Goal: Task Accomplishment & Management: Manage account settings

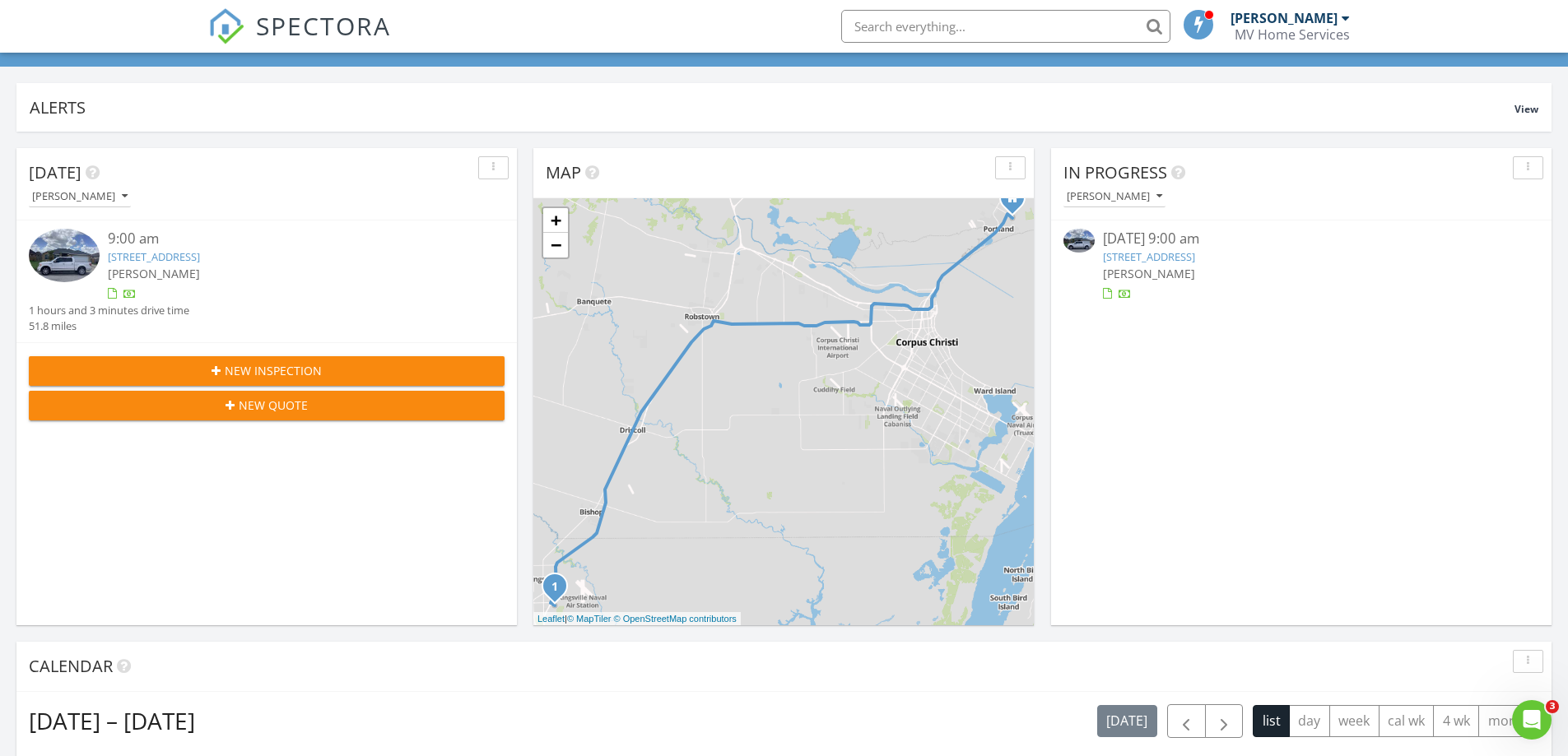
click at [151, 257] on link "2101 Brook Ln, Kingsville, TX 78363" at bounding box center [154, 257] width 92 height 15
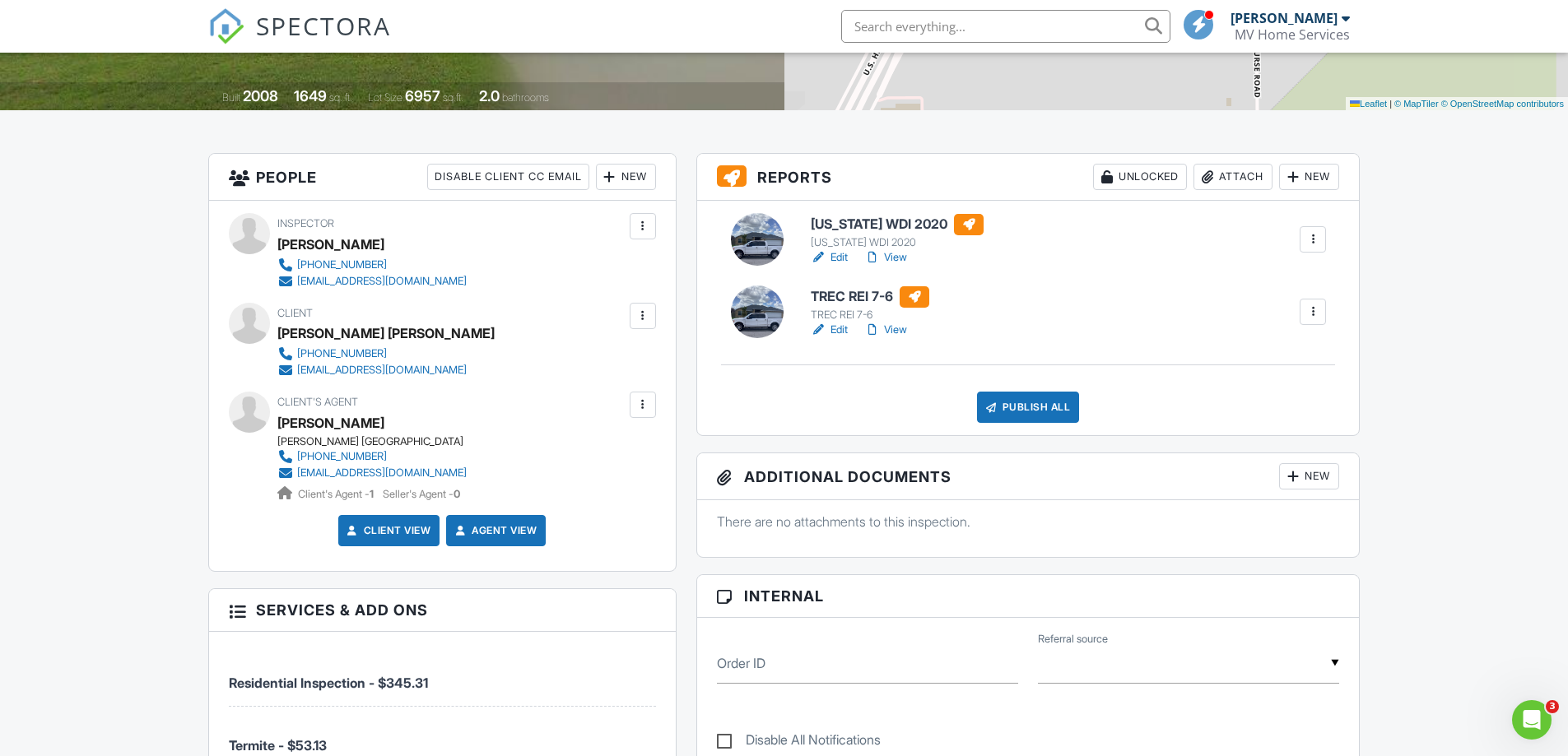
click at [1314, 476] on div "New" at bounding box center [1309, 476] width 60 height 27
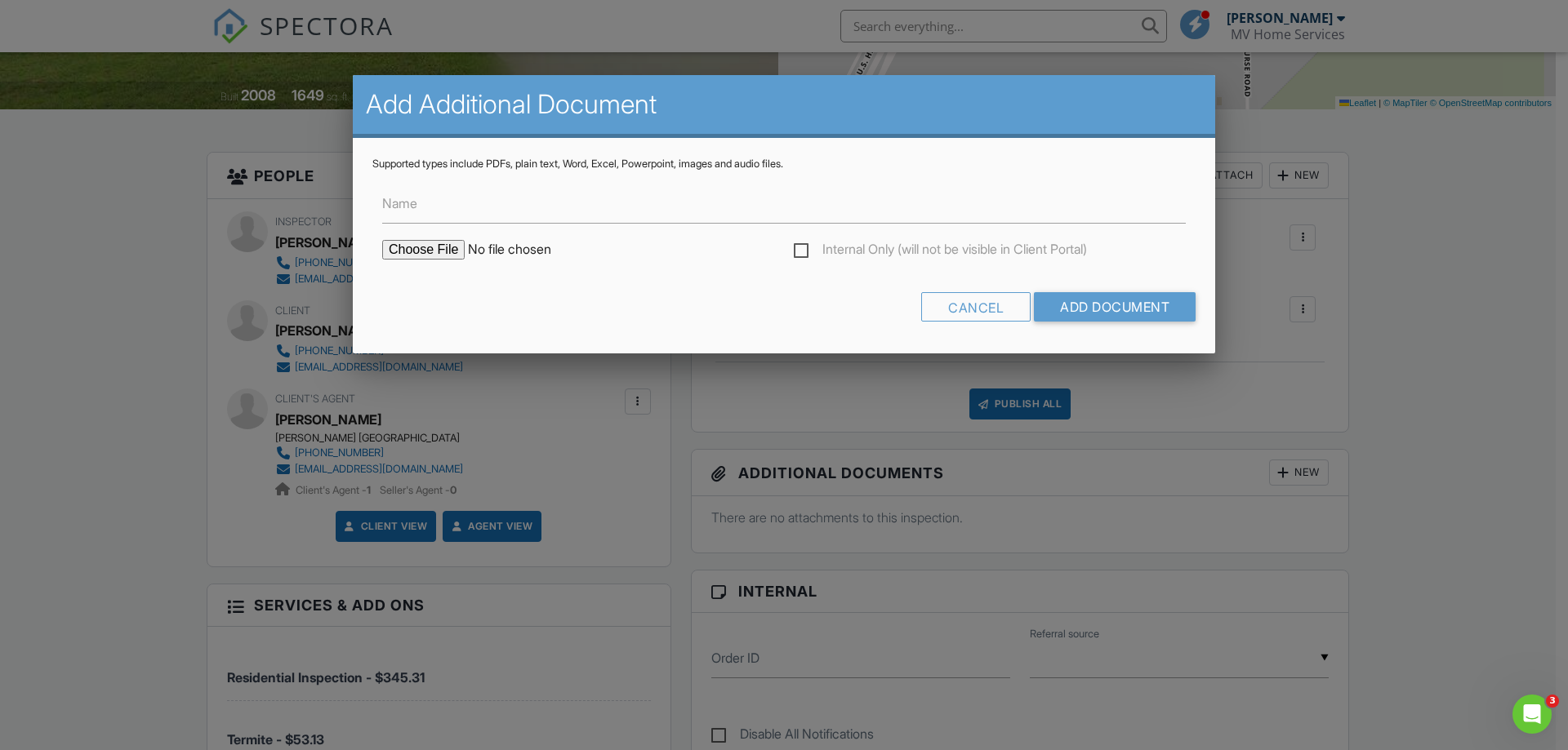
click at [430, 254] on input "file" at bounding box center [521, 249] width 278 height 20
type input "C:\fakepath\IMG_3876.jpeg"
click at [1120, 310] on input "Add Document" at bounding box center [1115, 306] width 162 height 30
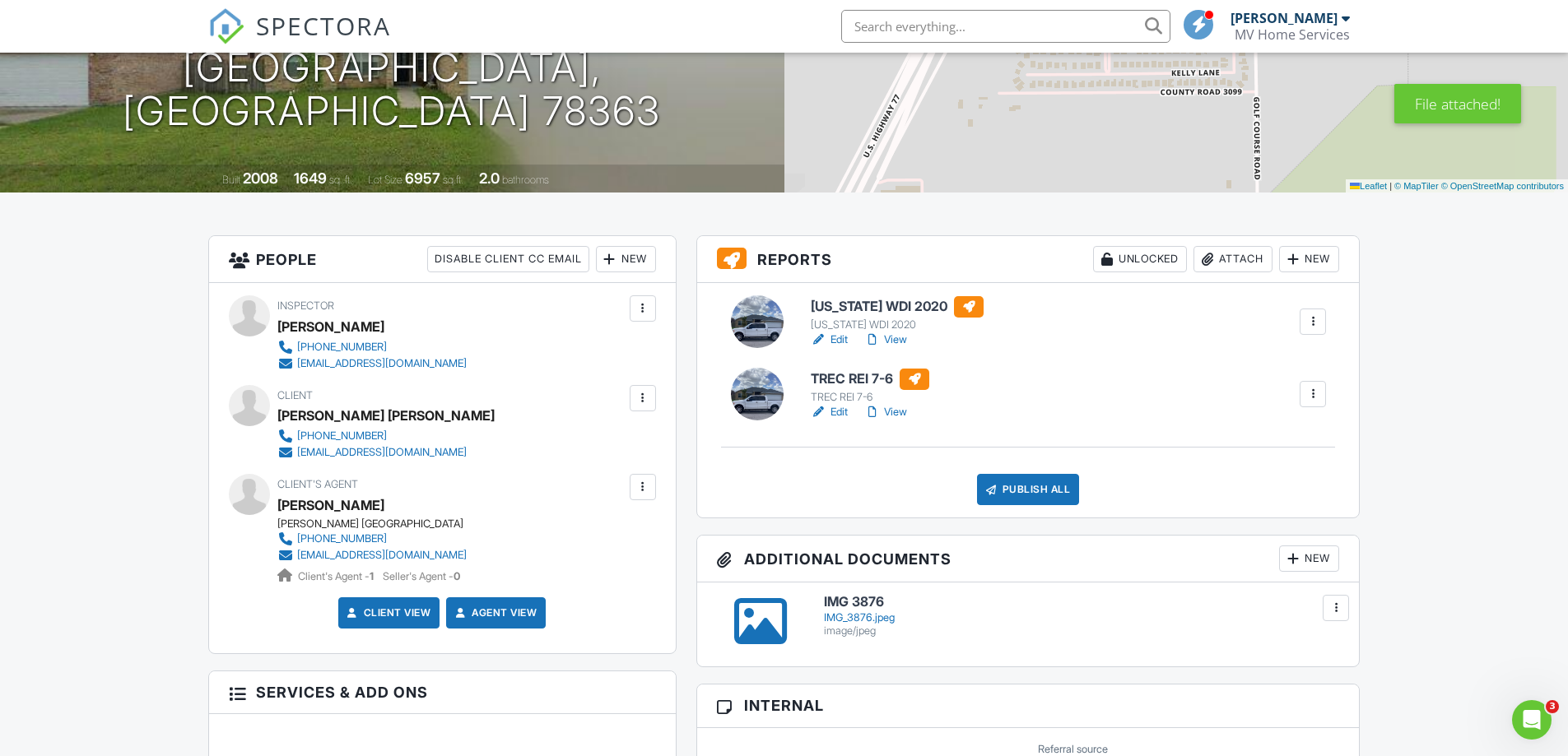
click at [1337, 608] on div at bounding box center [1335, 608] width 16 height 16
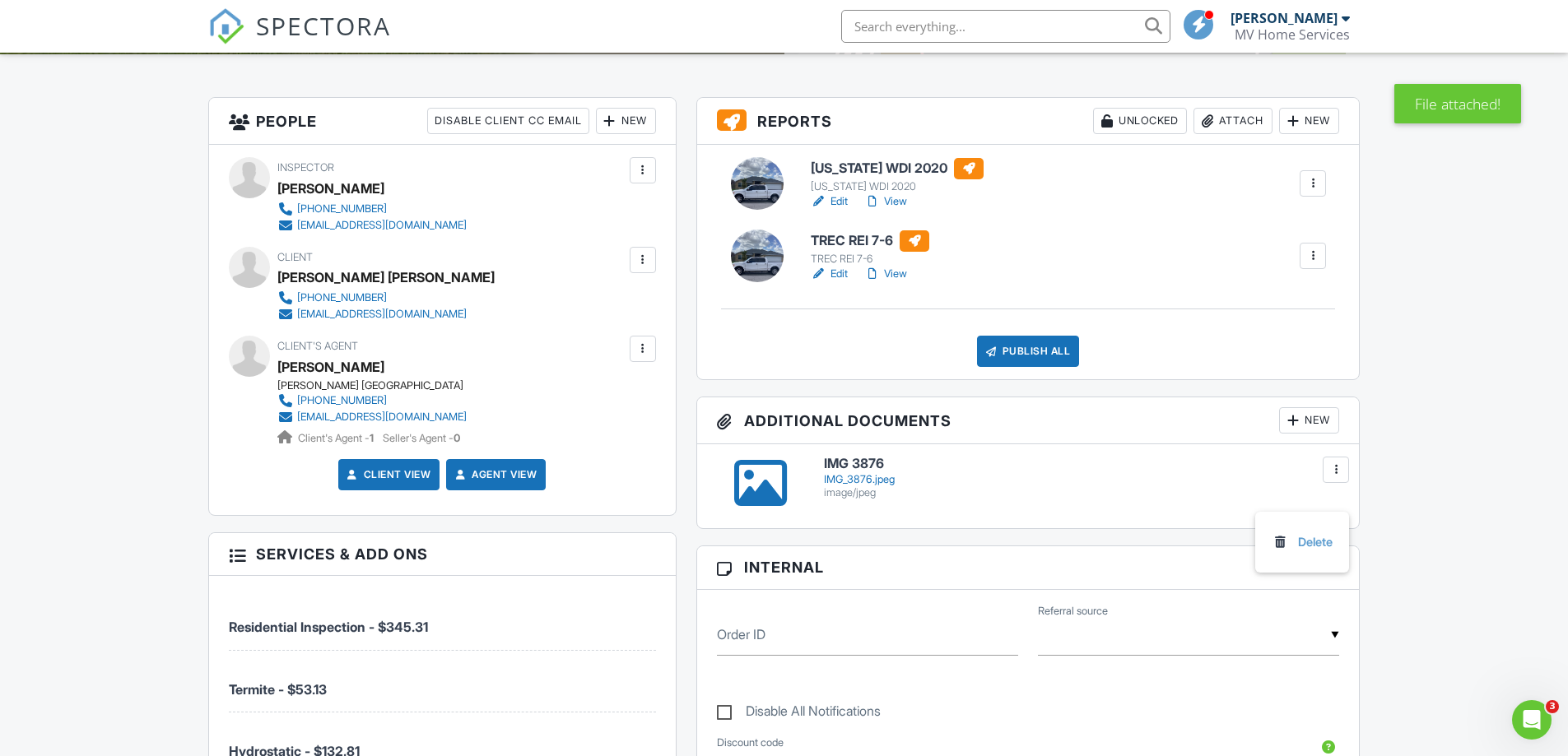
scroll to position [330, 0]
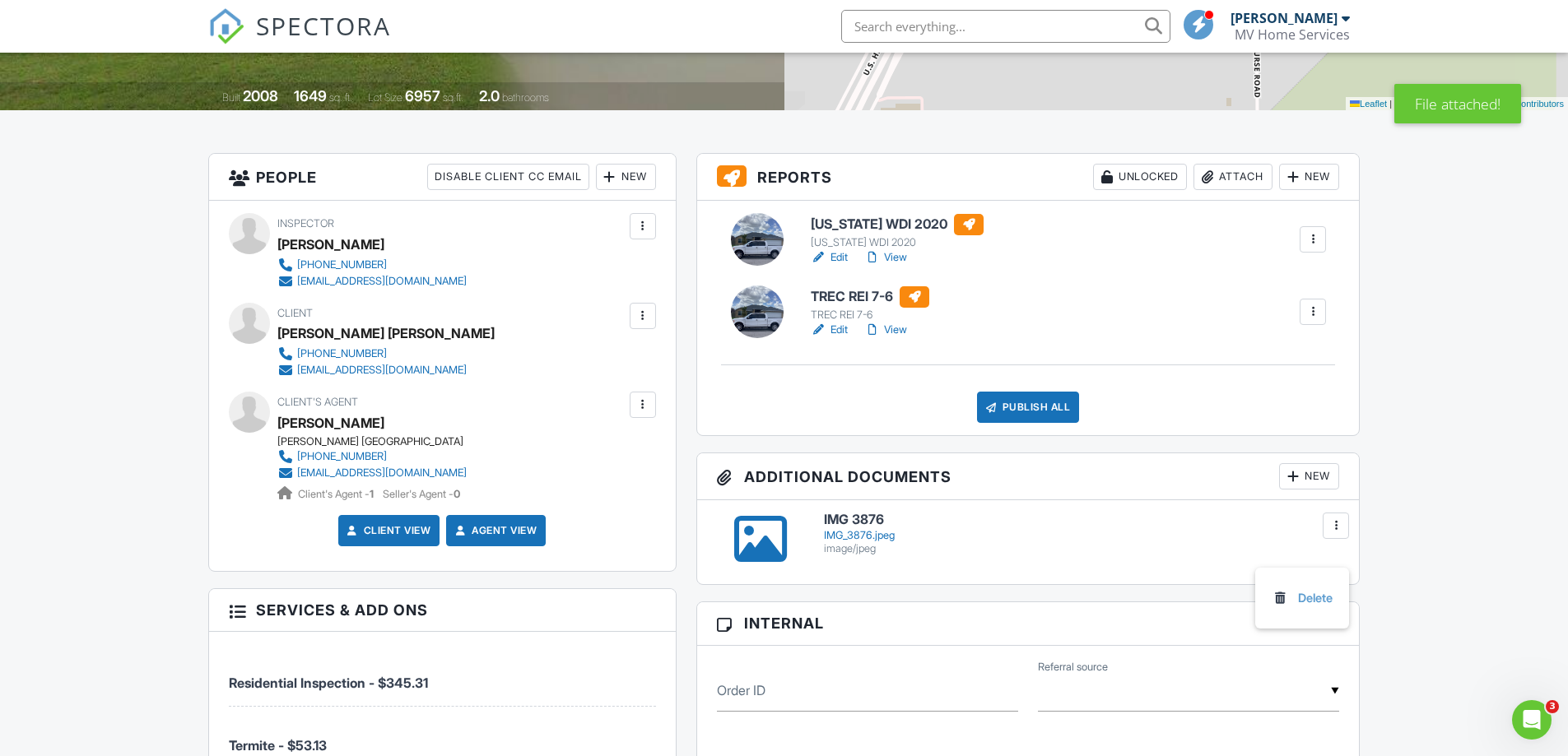
click at [1119, 538] on div "IMG_3876.jpeg" at bounding box center [1081, 535] width 516 height 13
click at [1349, 512] on div "IMG 3876 IMG_3876.jpeg image/jpeg Delete" at bounding box center [1081, 533] width 536 height 42
click at [1347, 532] on div at bounding box center [1335, 525] width 27 height 27
click at [1322, 602] on link "Delete" at bounding box center [1302, 598] width 61 height 18
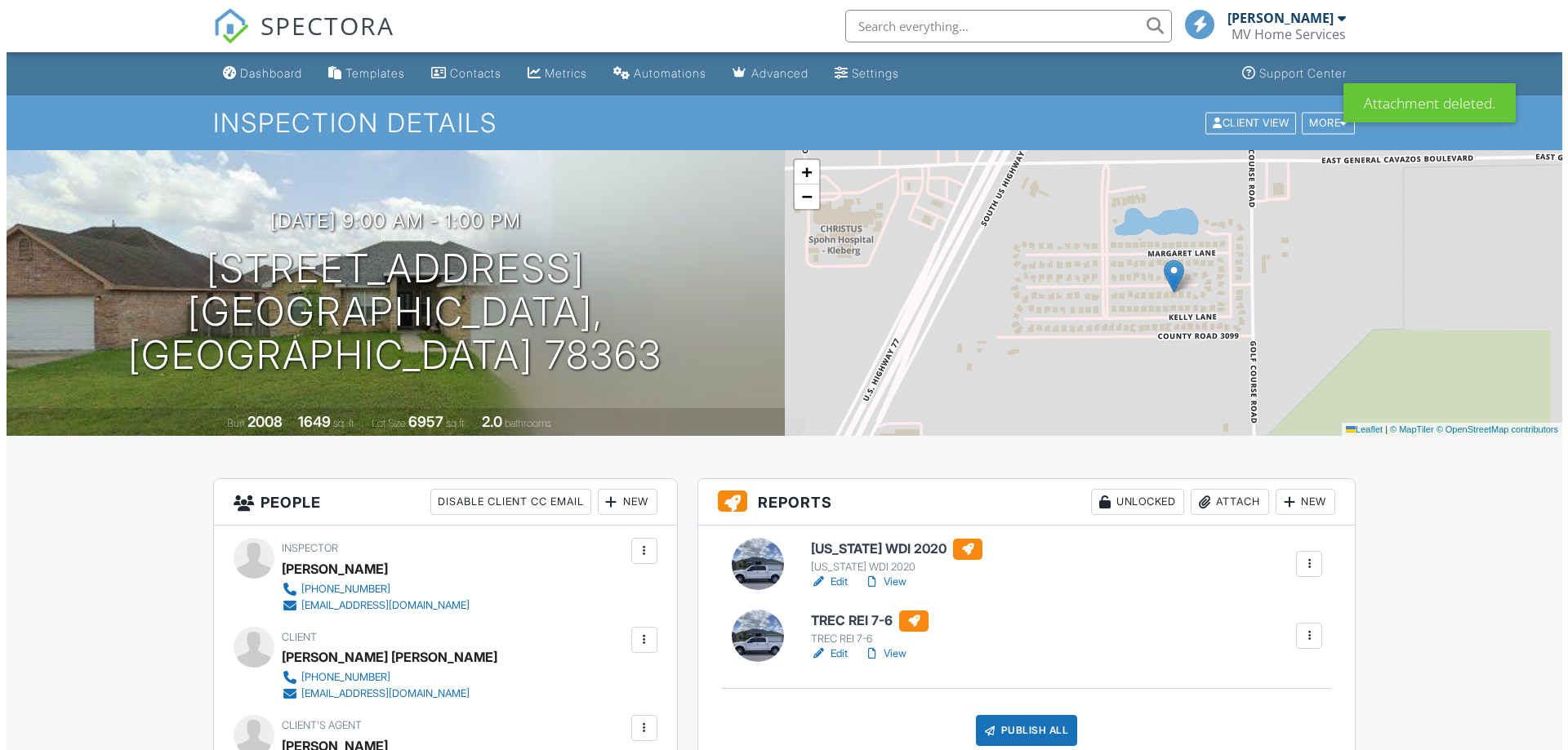
scroll to position [163, 0]
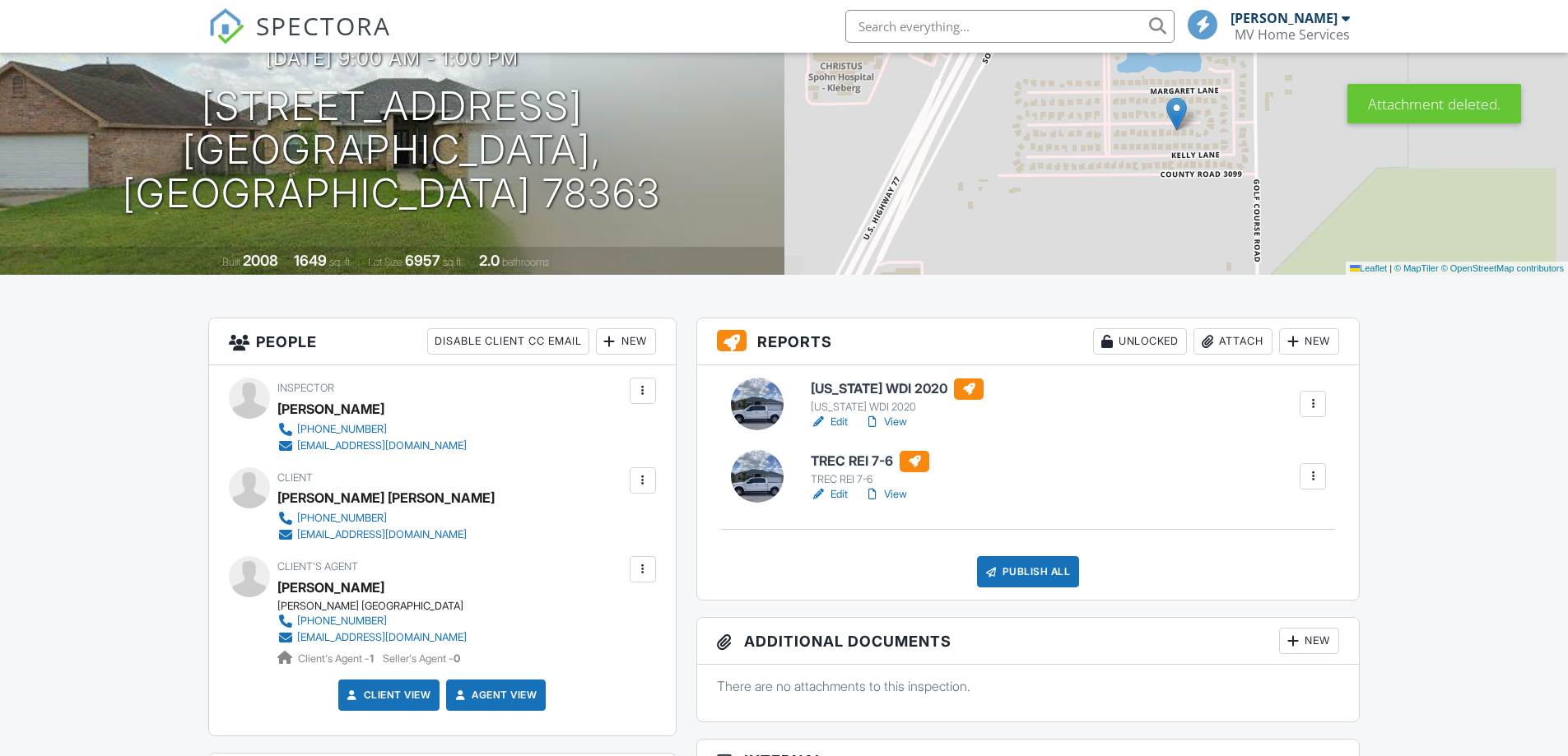
click at [1229, 336] on div "Attach" at bounding box center [1233, 342] width 79 height 27
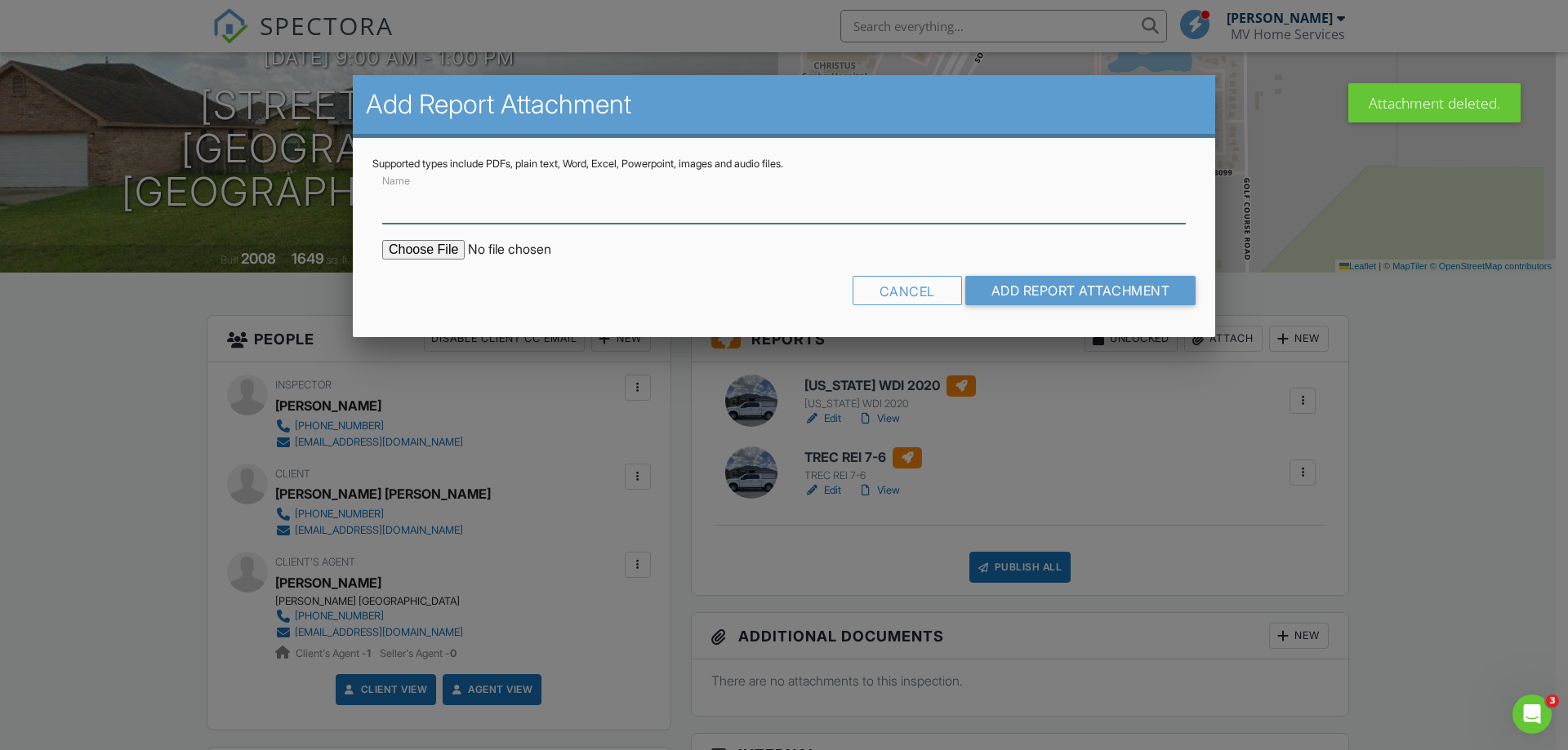
scroll to position [0, 0]
type input "hydro report"
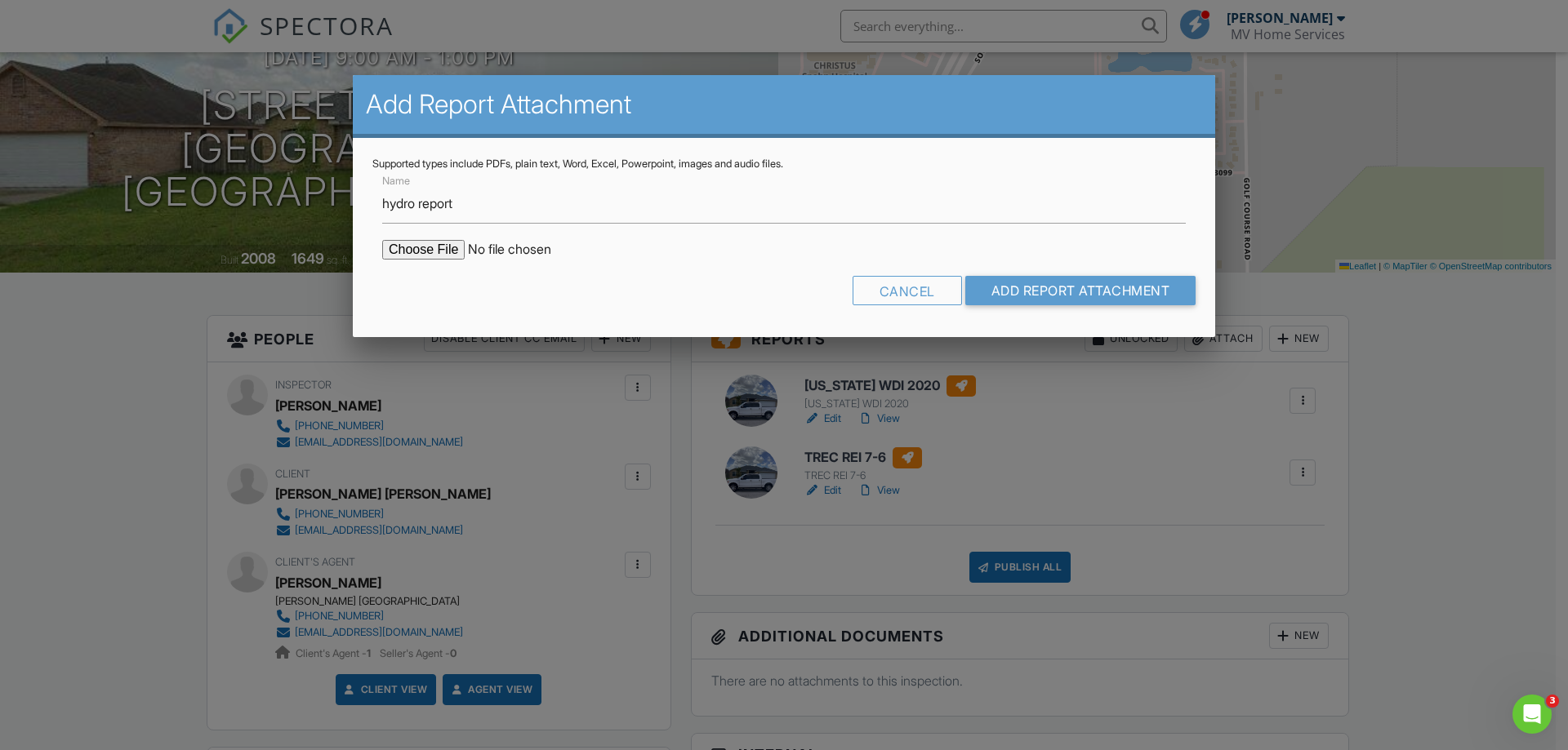
click at [440, 254] on input "file" at bounding box center [521, 249] width 278 height 20
type input "C:\fakepath\IMG_3876.jpeg"
click at [1106, 281] on input "Add Report Attachment" at bounding box center [1081, 290] width 231 height 30
